Goal: Information Seeking & Learning: Understand process/instructions

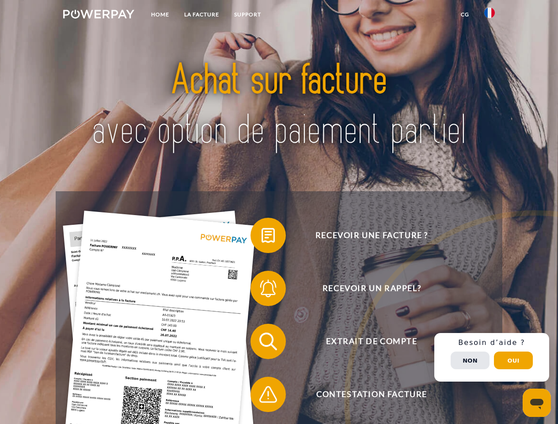
click at [99, 15] on img at bounding box center [98, 14] width 71 height 9
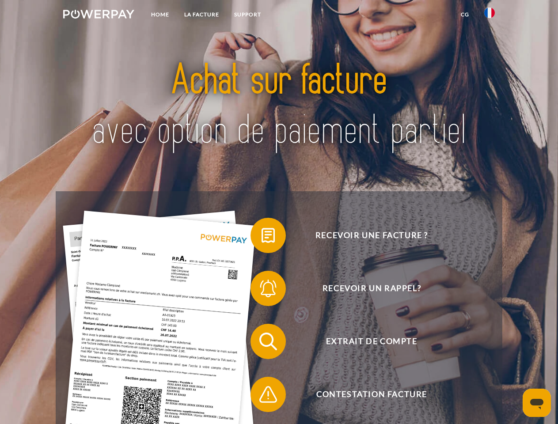
click at [490, 15] on img at bounding box center [490, 13] width 11 height 11
click at [465, 15] on link "CG" at bounding box center [465, 15] width 23 height 16
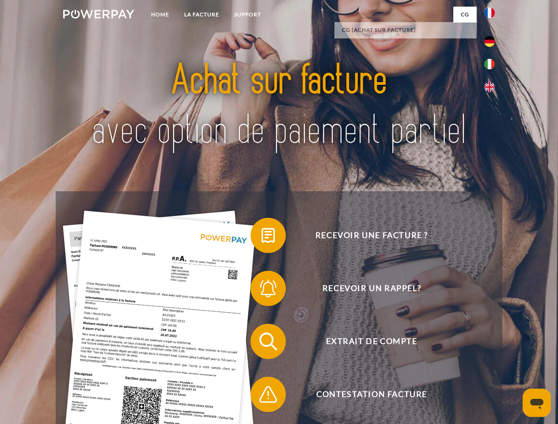
click at [262, 237] on span at bounding box center [255, 236] width 44 height 44
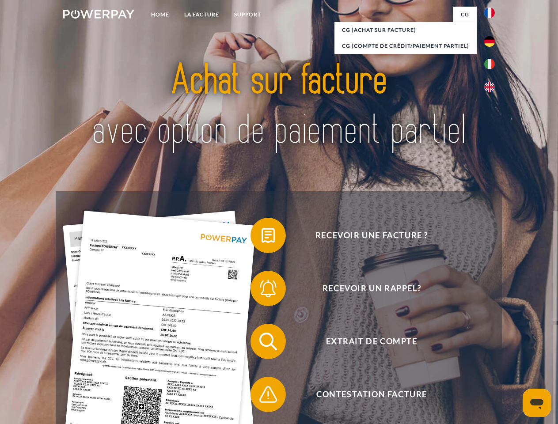
click at [262, 290] on span at bounding box center [255, 289] width 44 height 44
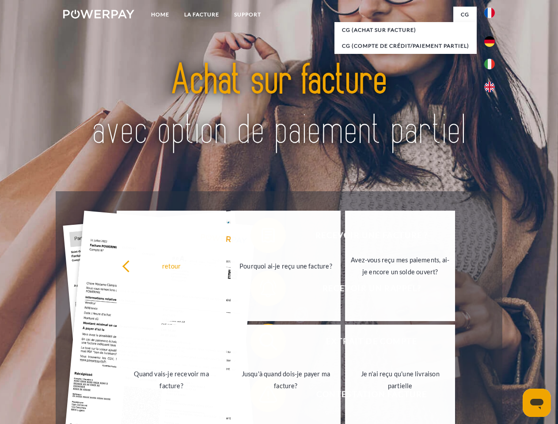
click at [262, 344] on link "Jusqu'à quand dois-je payer ma facture?" at bounding box center [286, 380] width 110 height 111
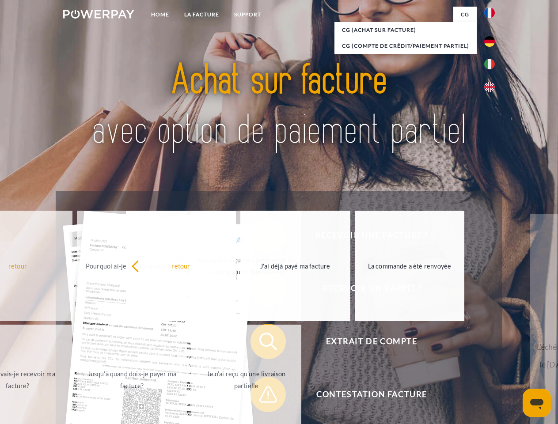
click at [262, 397] on span at bounding box center [255, 395] width 44 height 44
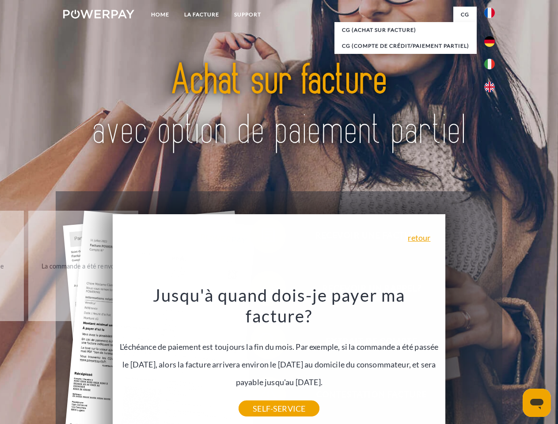
click at [492, 358] on div "Recevoir une facture ? Recevoir un rappel? Extrait de compte retour" at bounding box center [279, 368] width 447 height 354
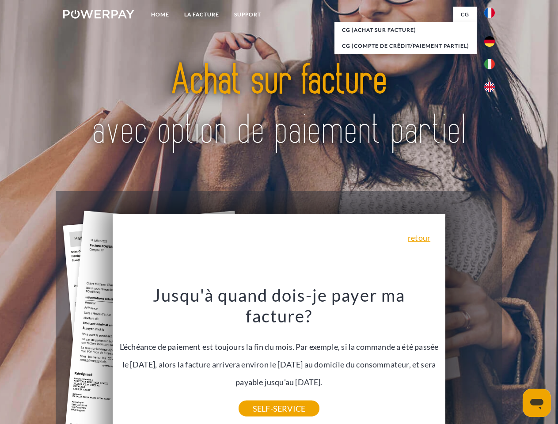
click at [470, 359] on span "Extrait de compte" at bounding box center [372, 341] width 217 height 35
click at [514, 361] on header "Home LA FACTURE Support" at bounding box center [279, 305] width 558 height 611
